Goal: Task Accomplishment & Management: Manage account settings

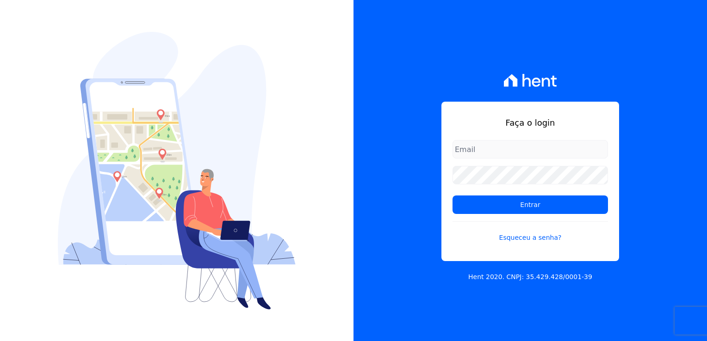
click at [531, 151] on input "email" at bounding box center [530, 149] width 155 height 19
type input "thayna@graalengenharia.com.br"
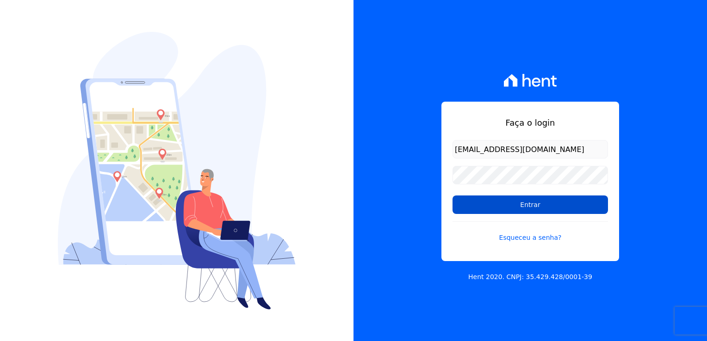
click at [539, 210] on input "Entrar" at bounding box center [530, 205] width 155 height 19
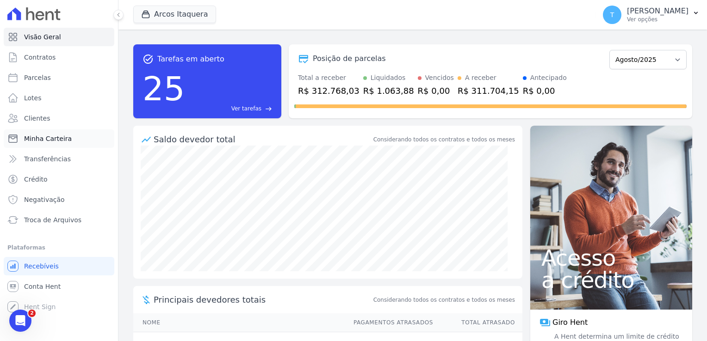
click at [43, 138] on span "Minha Carteira" at bounding box center [48, 138] width 48 height 9
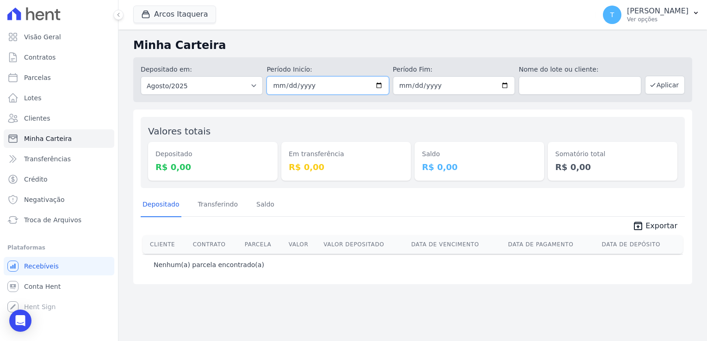
click at [380, 82] on input "2025-08-01" at bounding box center [328, 85] width 122 height 19
type input "2025-08-19"
click at [504, 86] on input "2025-08-31" at bounding box center [454, 85] width 122 height 19
type input "2025-08-19"
click at [662, 87] on button "Aplicar" at bounding box center [665, 85] width 40 height 19
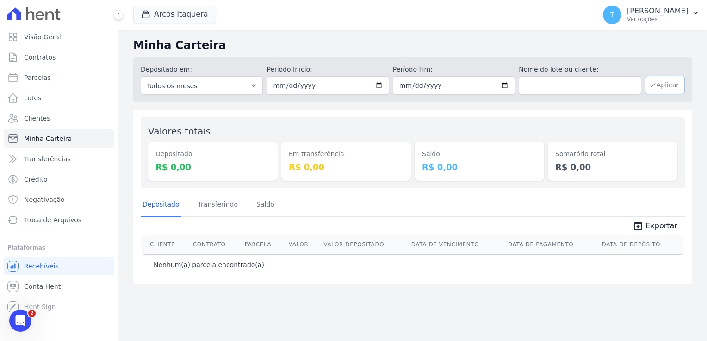
click at [659, 89] on button "Aplicar" at bounding box center [665, 85] width 40 height 19
click at [167, 19] on button "Arcos Itaquera" at bounding box center [174, 15] width 83 height 18
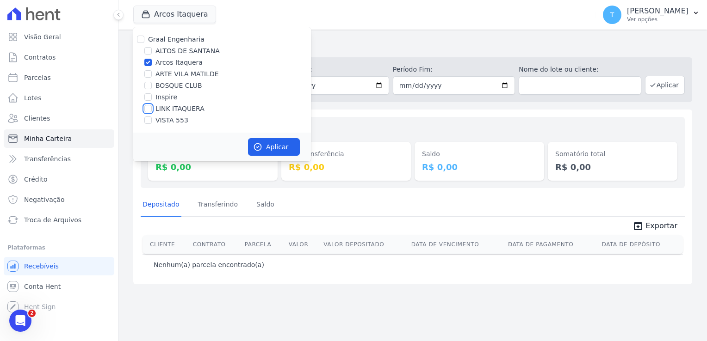
click at [146, 108] on input "LINK ITAQUERA" at bounding box center [147, 108] width 7 height 7
click at [149, 108] on input "LINK ITAQUERA" at bounding box center [147, 108] width 7 height 7
checkbox input "false"
click at [149, 62] on input "Arcos Itaquera" at bounding box center [147, 62] width 7 height 7
checkbox input "false"
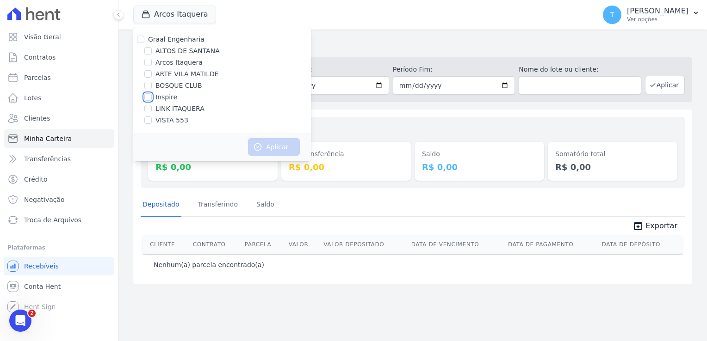
click at [149, 97] on input "Inspire" at bounding box center [147, 96] width 7 height 7
checkbox input "true"
click at [272, 143] on button "Aplicar" at bounding box center [274, 147] width 52 height 18
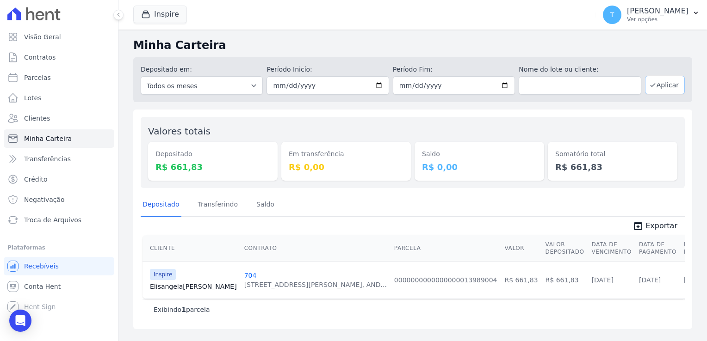
click at [660, 87] on button "Aplicar" at bounding box center [665, 85] width 40 height 19
click at [177, 17] on button "Inspire" at bounding box center [160, 15] width 54 height 18
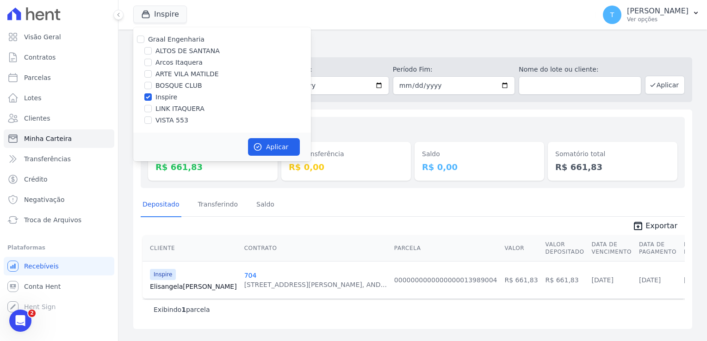
click at [150, 93] on div at bounding box center [147, 97] width 7 height 9
click at [149, 95] on input "Inspire" at bounding box center [147, 96] width 7 height 7
checkbox input "false"
click at [148, 108] on input "LINK ITAQUERA" at bounding box center [147, 108] width 7 height 7
checkbox input "true"
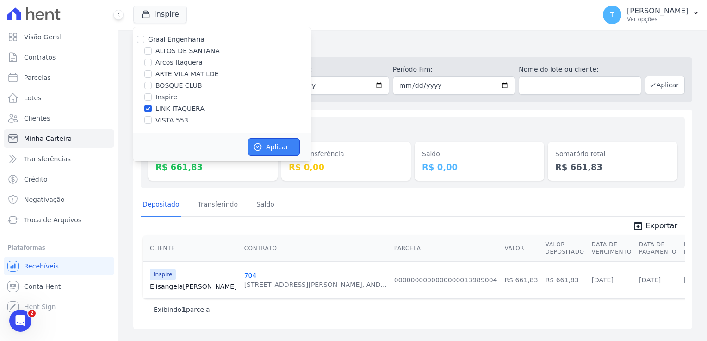
click at [278, 151] on button "Aplicar" at bounding box center [274, 147] width 52 height 18
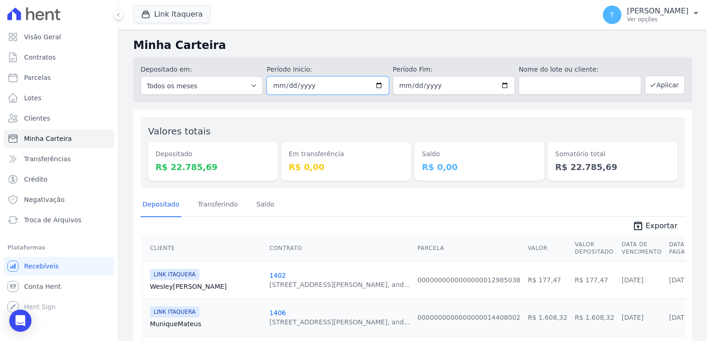
click at [373, 84] on input "2025-08-19" at bounding box center [328, 85] width 122 height 19
type input "[DATE]"
click at [499, 83] on input "2025-08-19" at bounding box center [454, 85] width 122 height 19
type input "[DATE]"
click at [666, 89] on button "Aplicar" at bounding box center [665, 85] width 40 height 19
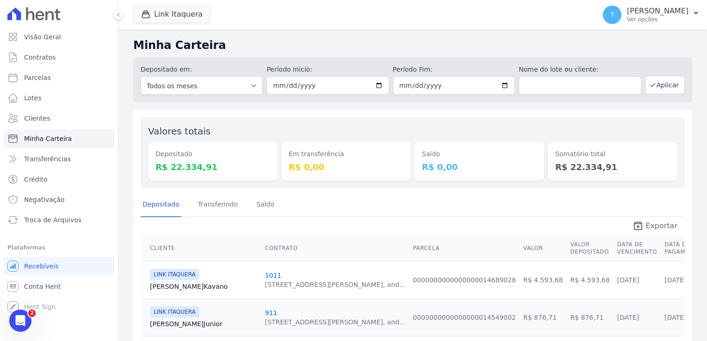
click at [645, 225] on span "Exportar" at bounding box center [661, 226] width 32 height 11
click at [190, 17] on button "Link Itaquera" at bounding box center [171, 15] width 77 height 18
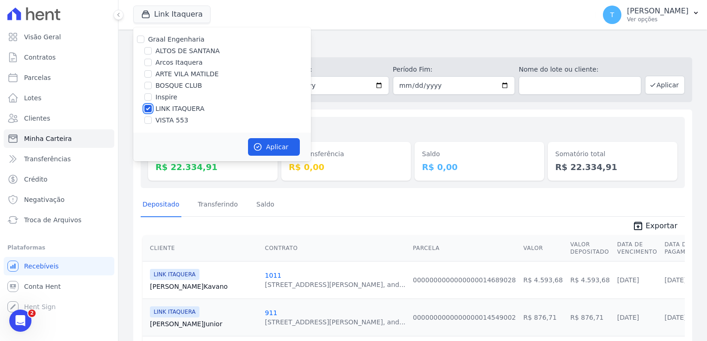
click at [148, 106] on input "LINK ITAQUERA" at bounding box center [147, 108] width 7 height 7
checkbox input "false"
click at [149, 93] on input "Inspire" at bounding box center [147, 96] width 7 height 7
checkbox input "true"
click at [272, 148] on button "Aplicar" at bounding box center [274, 147] width 52 height 18
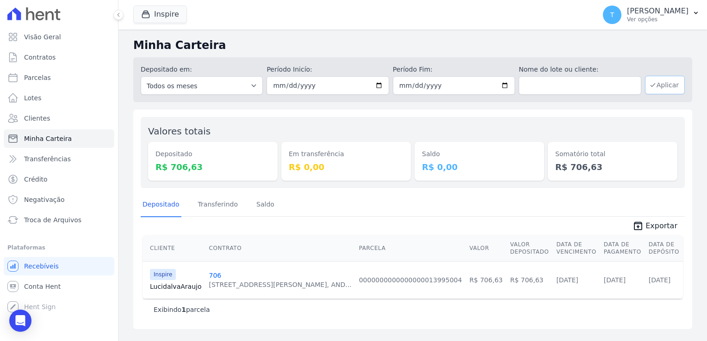
click at [661, 85] on button "Aplicar" at bounding box center [665, 85] width 40 height 19
click at [669, 227] on span "Exportar" at bounding box center [661, 226] width 32 height 11
